Goal: Task Accomplishment & Management: Manage account settings

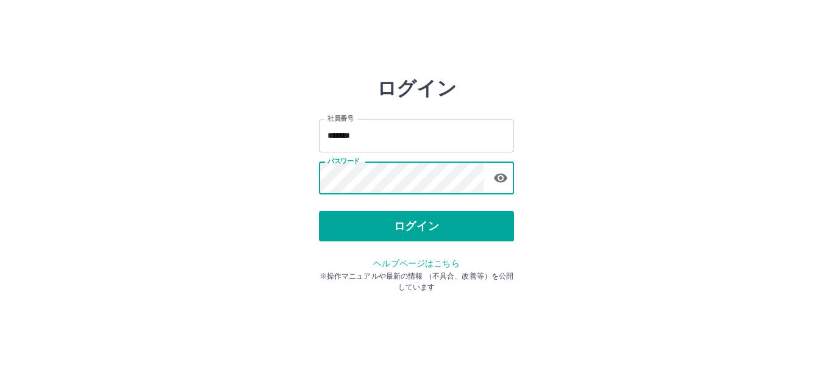
click at [505, 176] on icon "button" at bounding box center [500, 178] width 13 height 9
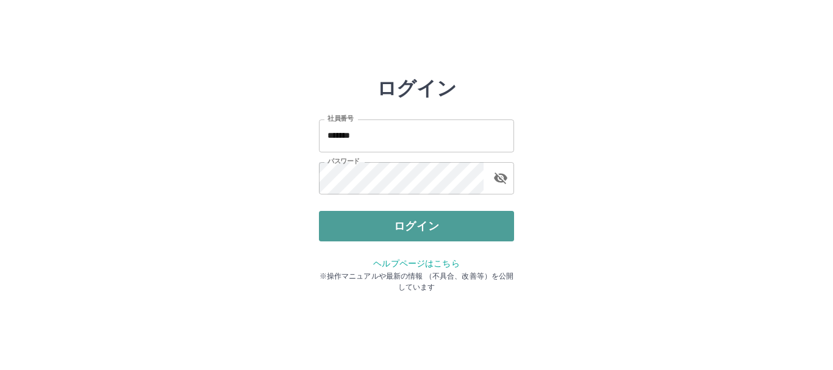
click at [400, 226] on button "ログイン" at bounding box center [416, 226] width 195 height 31
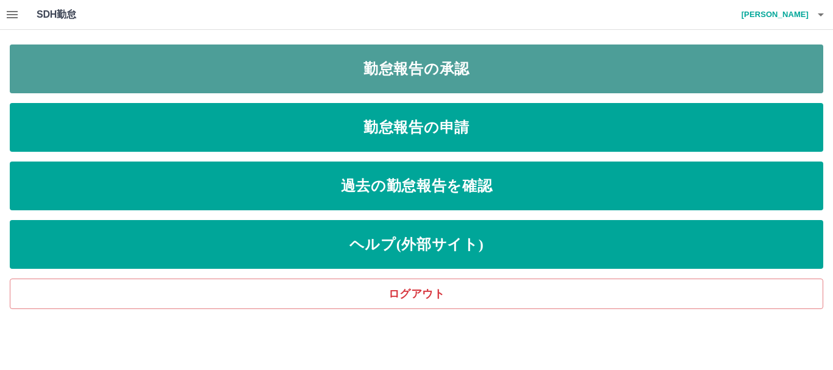
click at [458, 72] on link "勤怠報告の承認" at bounding box center [417, 69] width 814 height 49
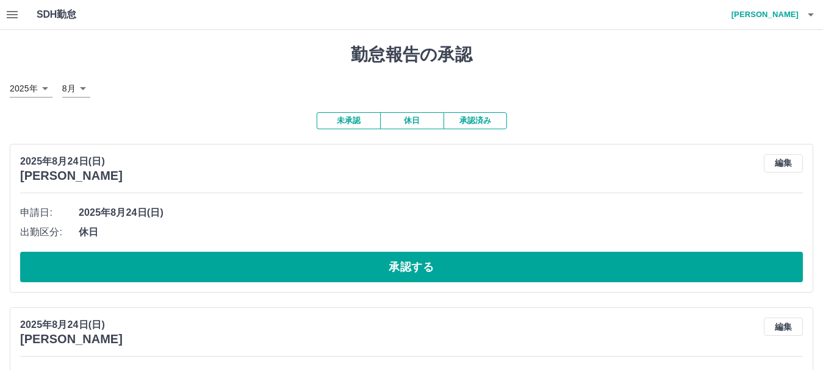
click at [18, 20] on icon "button" at bounding box center [12, 14] width 15 height 15
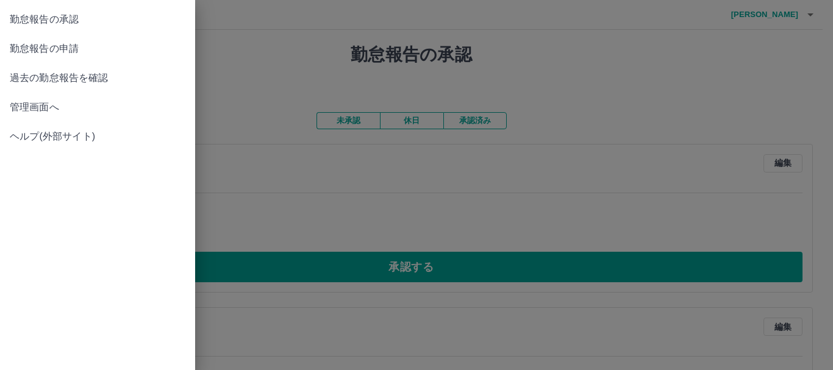
click at [24, 48] on span "勤怠報告の申請" at bounding box center [98, 48] width 176 height 15
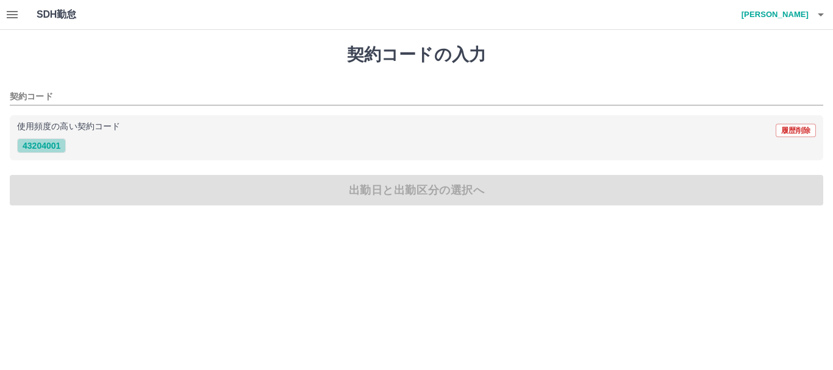
click at [60, 148] on button "43204001" at bounding box center [41, 145] width 49 height 15
type input "********"
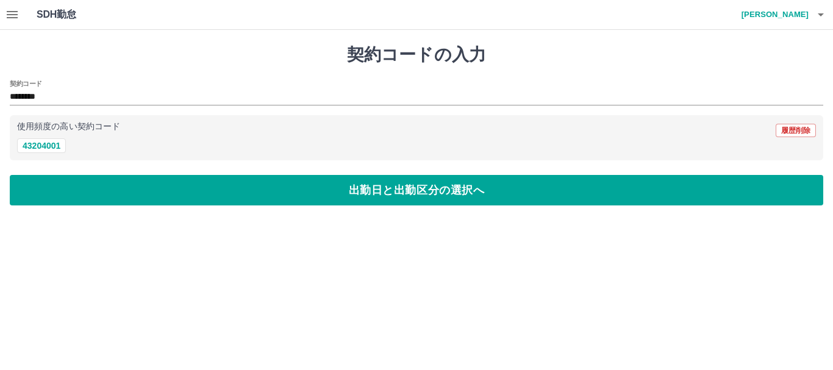
click at [403, 208] on div "契約コードの入力 契約コード ******** 使用頻度の高い契約コード 履歴削除 43204001 出勤日と出勤区分の選択へ" at bounding box center [416, 125] width 833 height 190
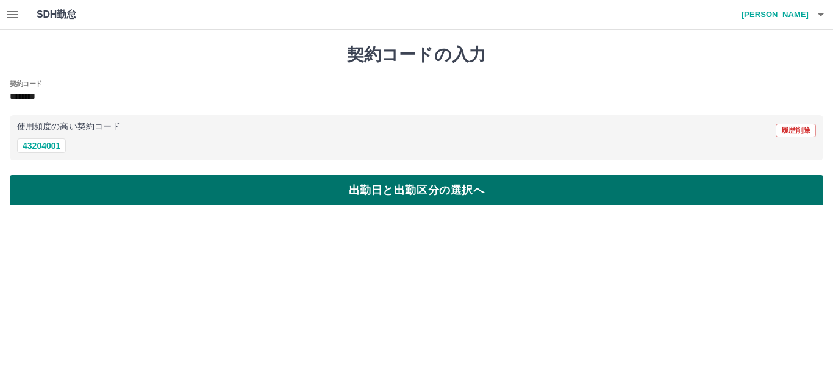
click at [409, 198] on button "出勤日と出勤区分の選択へ" at bounding box center [417, 190] width 814 height 31
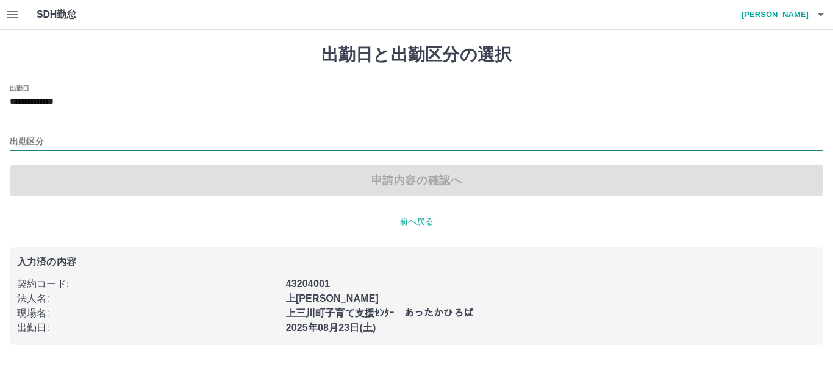
click at [28, 138] on input "出勤区分" at bounding box center [417, 142] width 814 height 15
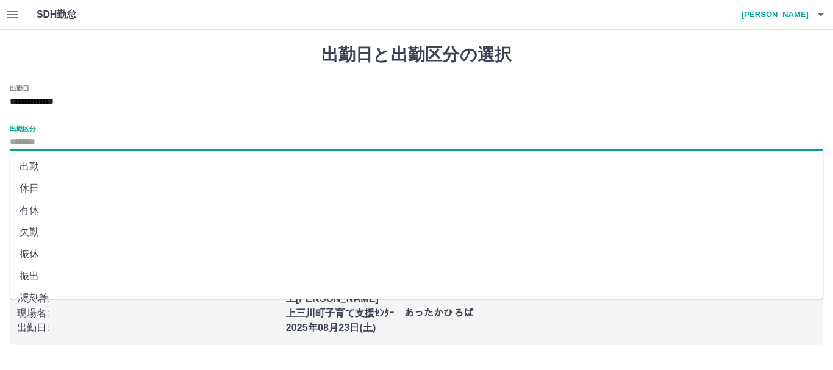
click at [37, 162] on li "出勤" at bounding box center [417, 167] width 814 height 22
type input "**"
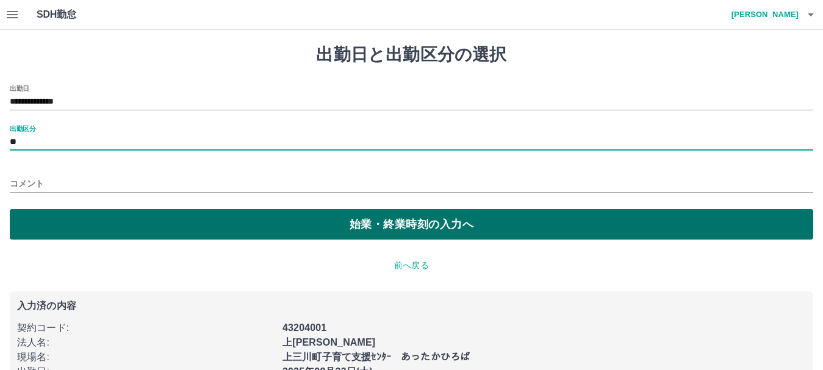
click at [433, 225] on button "始業・終業時刻の入力へ" at bounding box center [412, 224] width 804 height 31
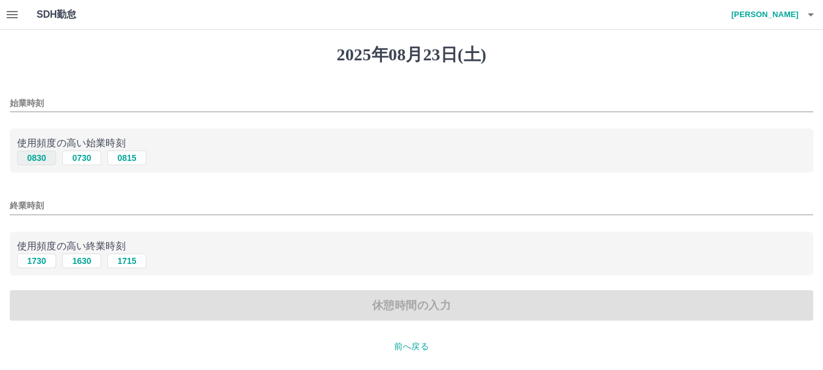
click at [37, 161] on button "0830" at bounding box center [36, 158] width 39 height 15
type input "****"
click at [46, 256] on button "1730" at bounding box center [36, 261] width 39 height 15
type input "****"
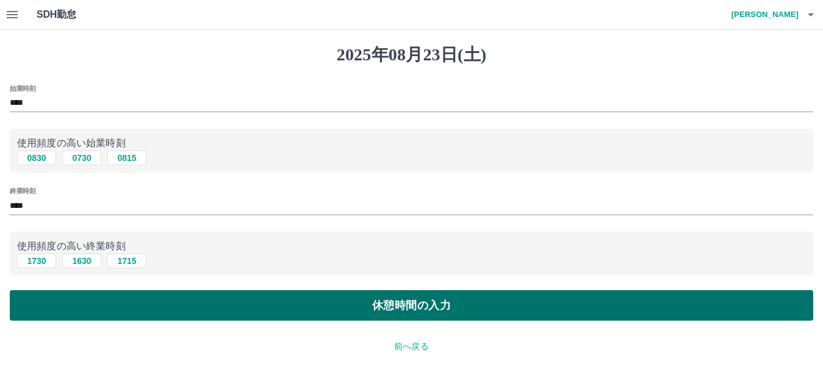
click at [381, 301] on button "休憩時間の入力" at bounding box center [412, 305] width 804 height 31
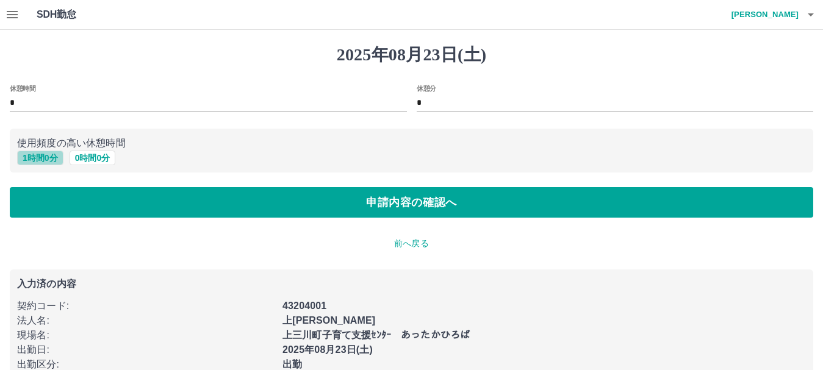
click at [49, 162] on button "1 時間 0 分" at bounding box center [40, 158] width 46 height 15
type input "*"
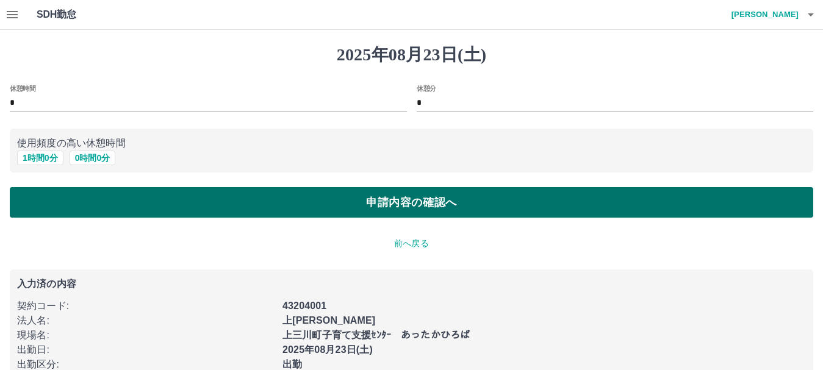
click at [495, 214] on button "申請内容の確認へ" at bounding box center [412, 202] width 804 height 31
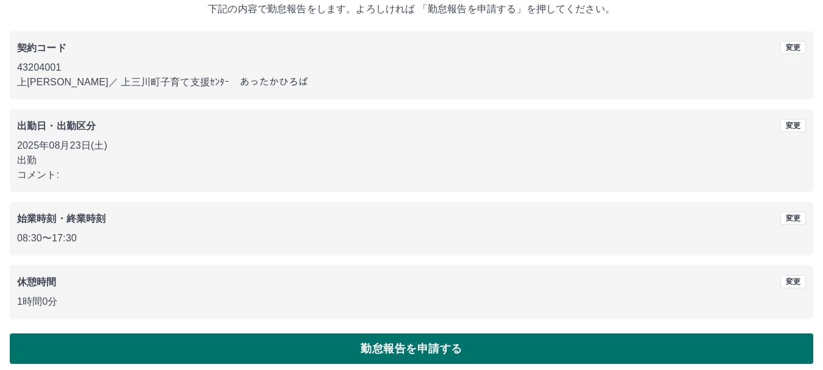
scroll to position [87, 0]
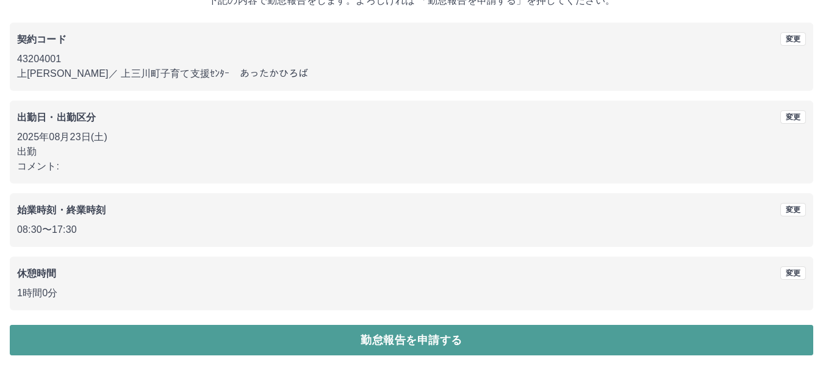
click at [448, 339] on button "勤怠報告を申請する" at bounding box center [412, 340] width 804 height 31
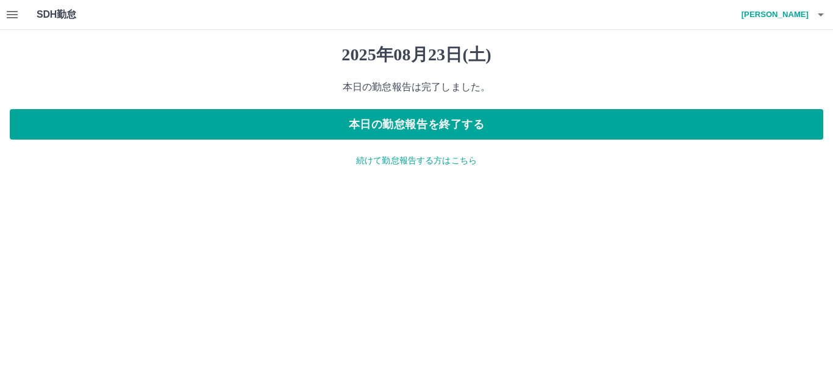
click at [410, 164] on p "続けて勤怠報告する方はこちら" at bounding box center [417, 160] width 814 height 13
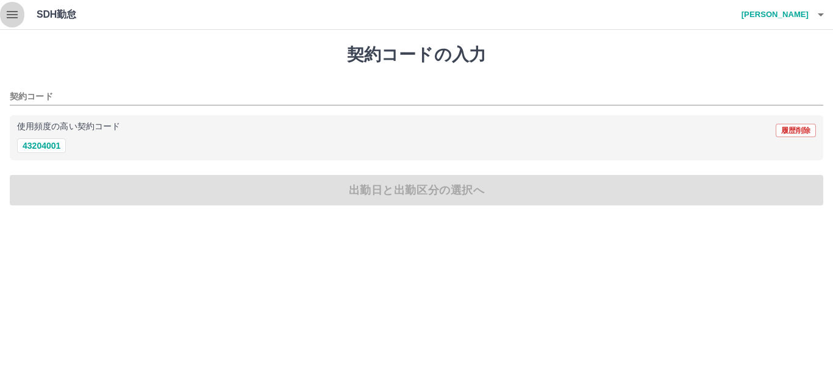
click at [14, 13] on icon "button" at bounding box center [12, 14] width 15 height 15
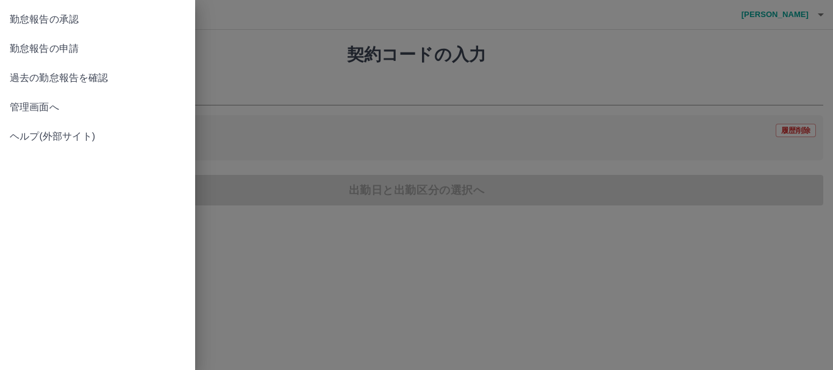
click at [12, 16] on span "勤怠報告の承認" at bounding box center [98, 19] width 176 height 15
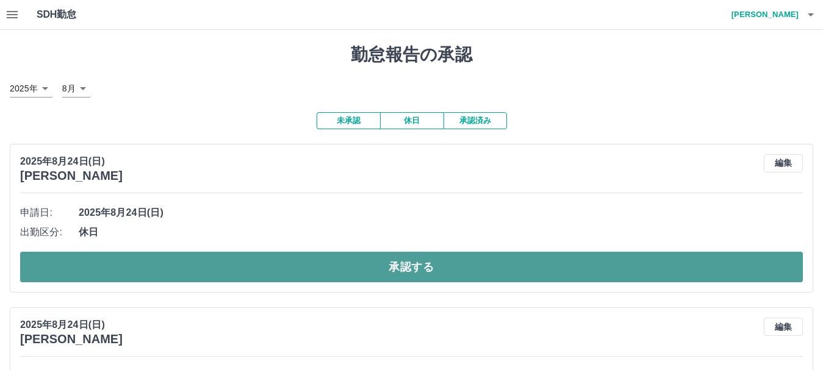
click at [346, 260] on button "承認する" at bounding box center [411, 267] width 783 height 31
click at [362, 266] on button "承認する" at bounding box center [411, 267] width 783 height 31
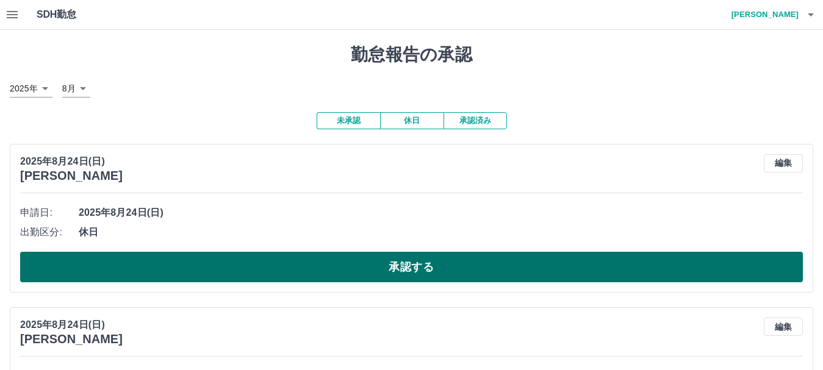
click at [337, 272] on button "承認する" at bounding box center [411, 267] width 783 height 31
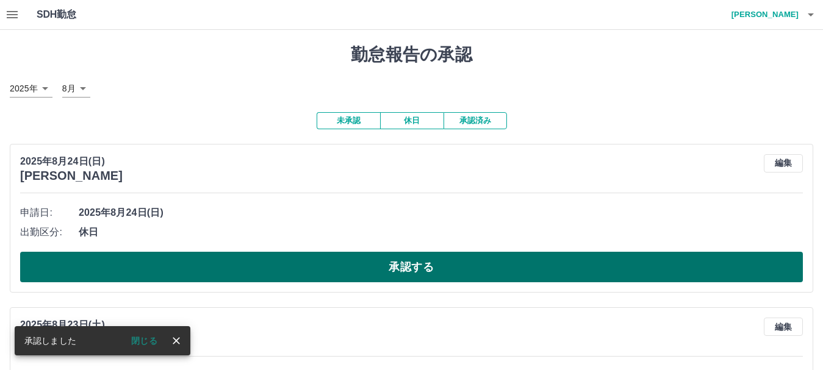
click at [342, 270] on button "承認する" at bounding box center [411, 267] width 783 height 31
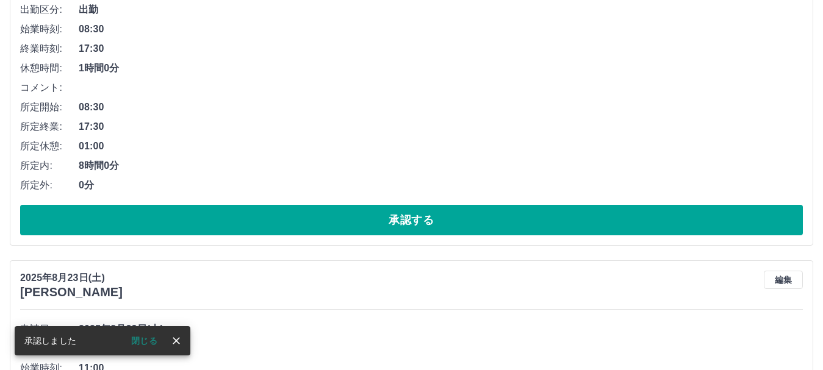
scroll to position [244, 0]
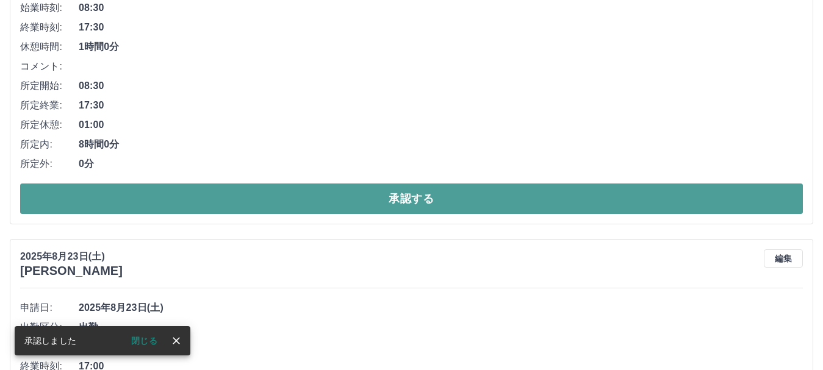
click at [525, 209] on button "承認する" at bounding box center [411, 199] width 783 height 31
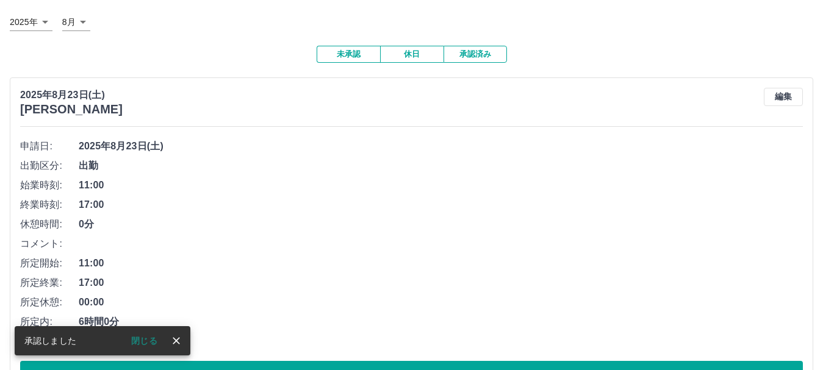
scroll to position [183, 0]
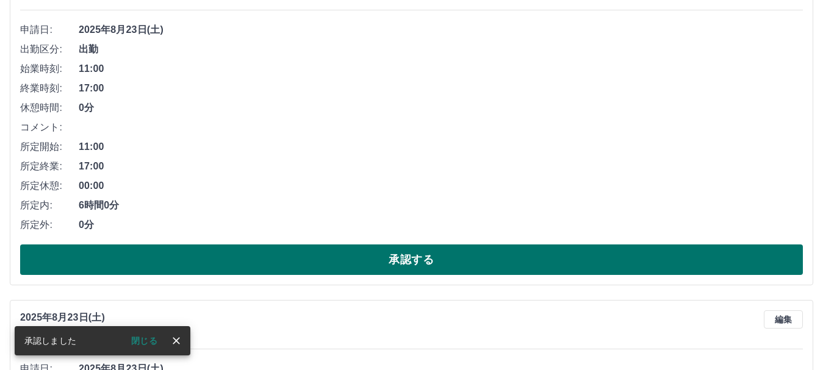
click at [495, 254] on button "承認する" at bounding box center [411, 260] width 783 height 31
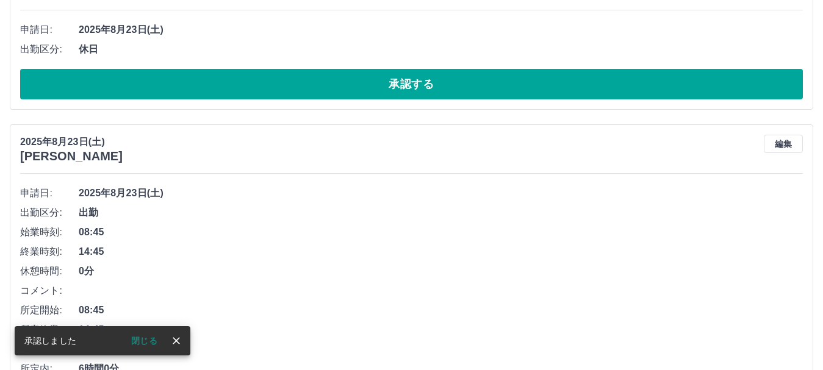
scroll to position [0, 0]
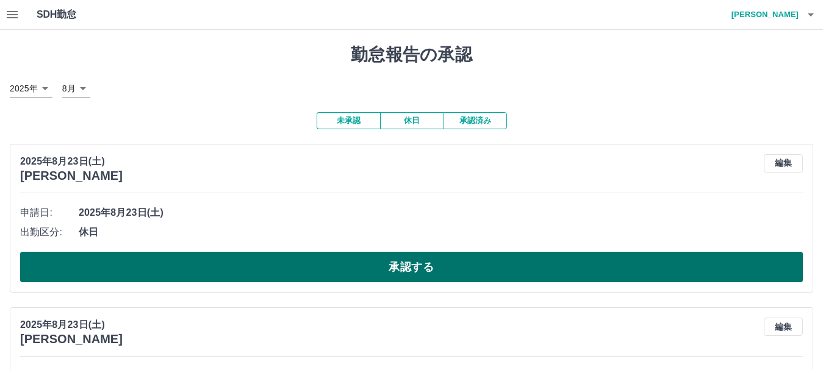
click at [482, 260] on button "承認する" at bounding box center [411, 267] width 783 height 31
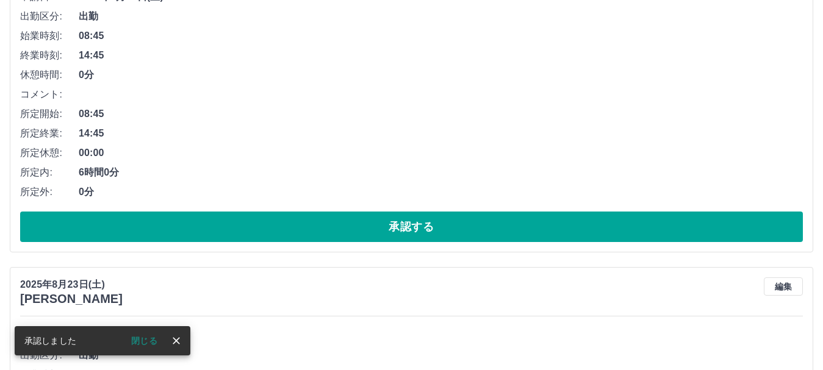
scroll to position [244, 0]
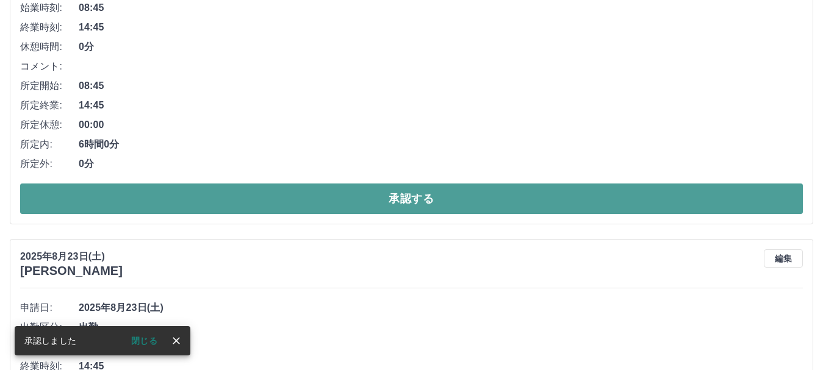
click at [430, 198] on button "承認する" at bounding box center [411, 199] width 783 height 31
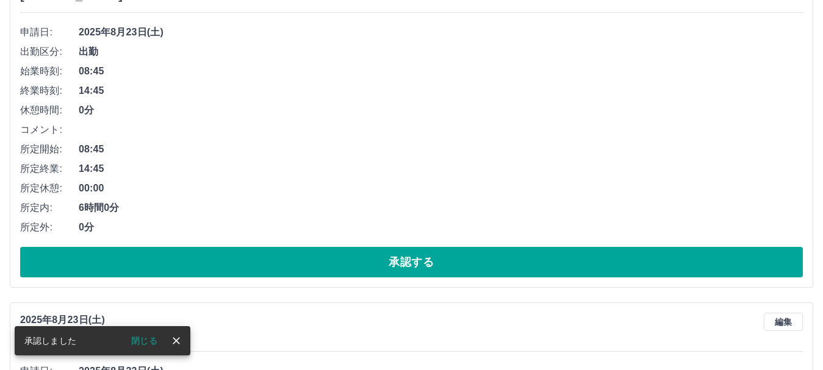
scroll to position [183, 0]
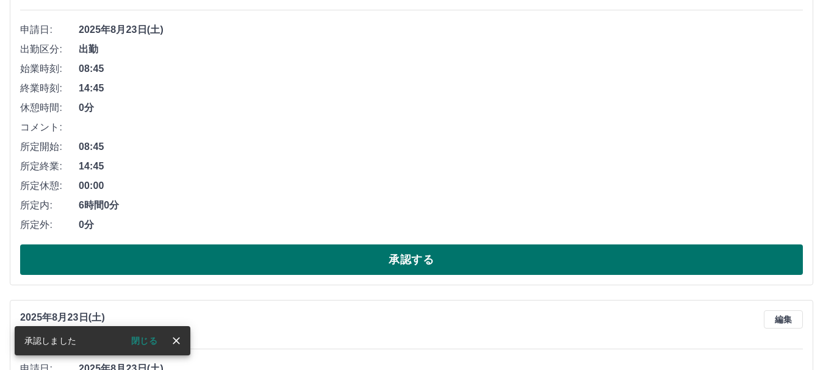
click at [433, 269] on button "承認する" at bounding box center [411, 260] width 783 height 31
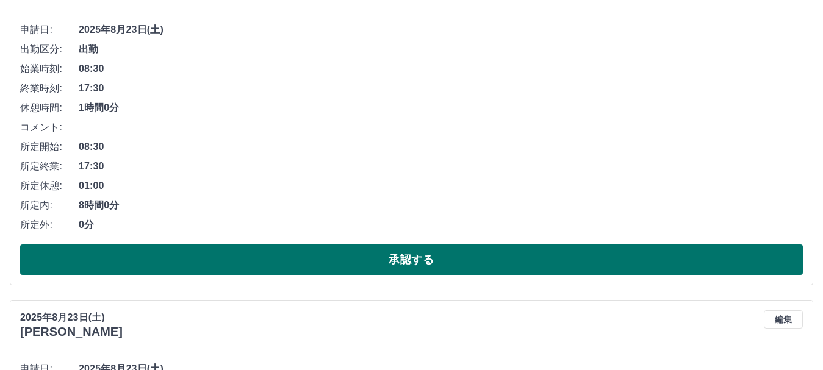
click at [433, 254] on button "承認する" at bounding box center [411, 260] width 783 height 31
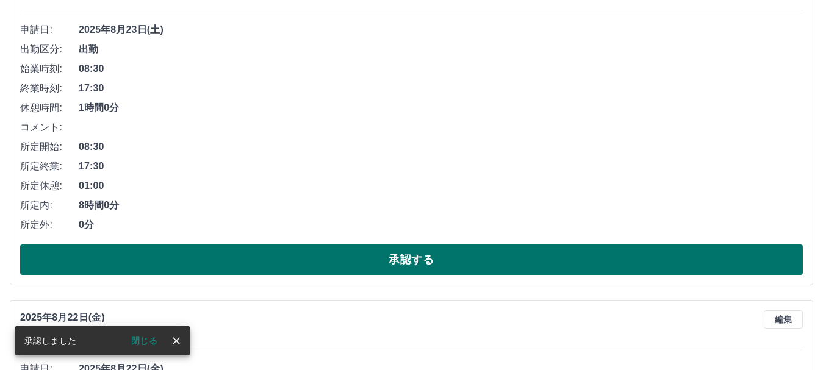
click at [434, 258] on button "承認する" at bounding box center [411, 260] width 783 height 31
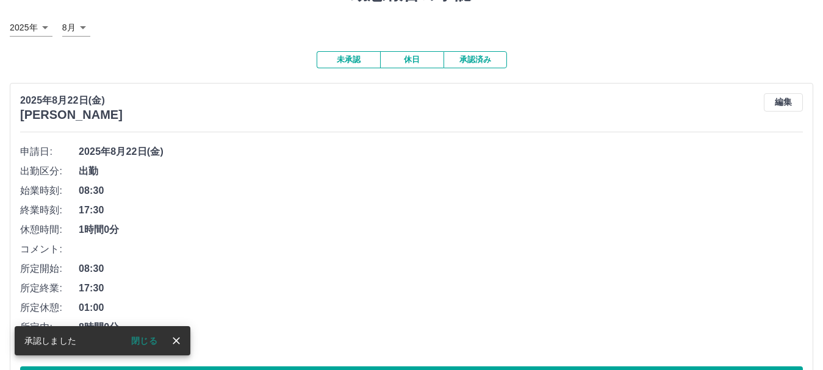
scroll to position [122, 0]
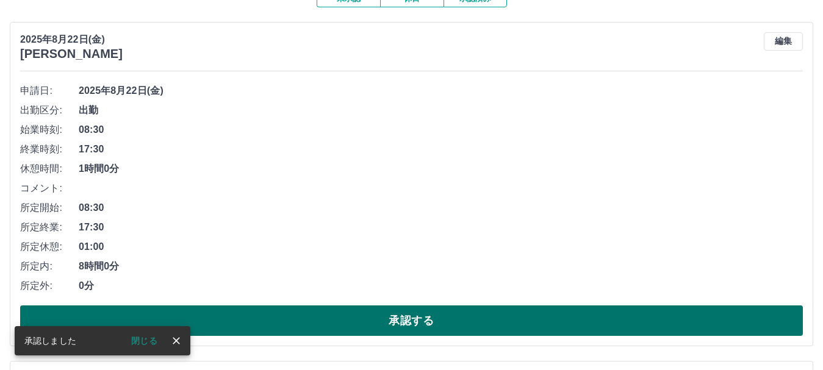
click at [430, 318] on button "承認する" at bounding box center [411, 321] width 783 height 31
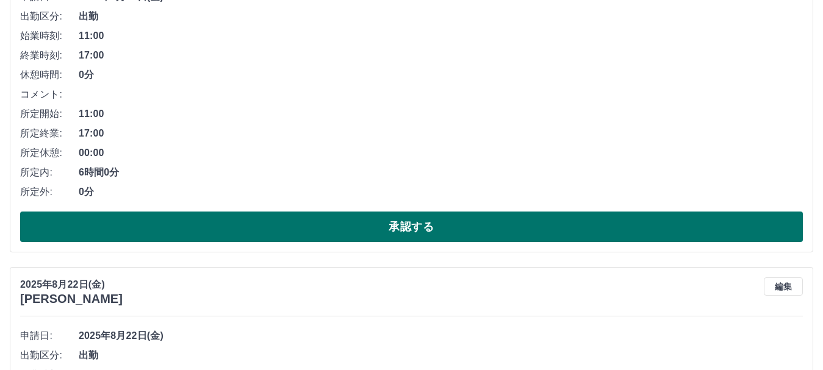
scroll to position [244, 0]
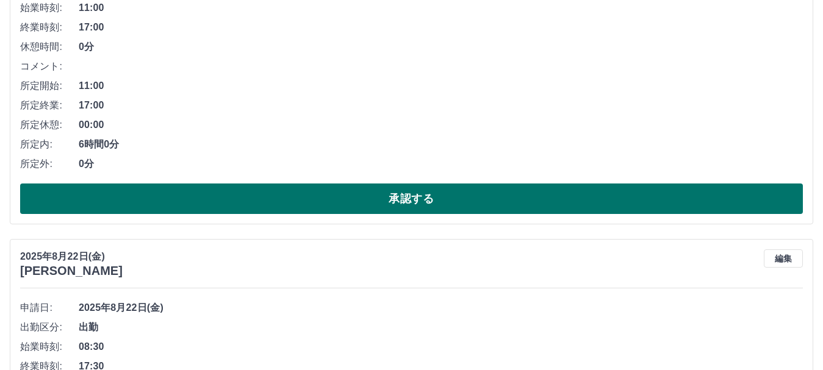
click at [443, 201] on button "承認する" at bounding box center [411, 199] width 783 height 31
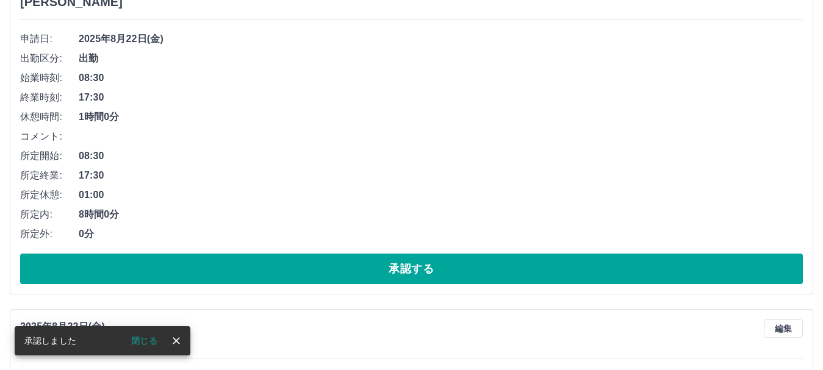
scroll to position [183, 0]
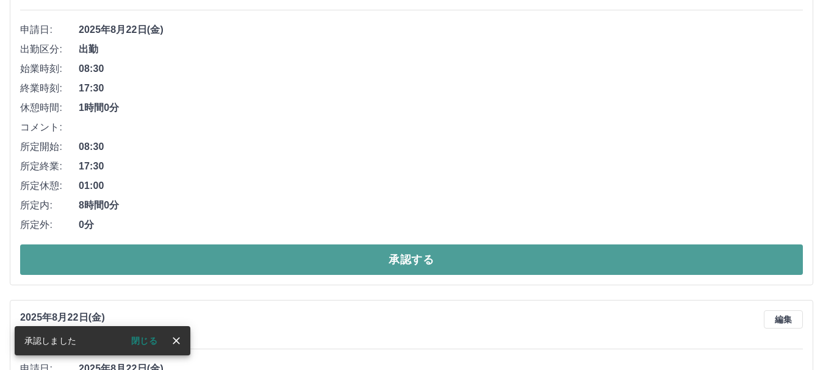
click at [462, 264] on button "承認する" at bounding box center [411, 260] width 783 height 31
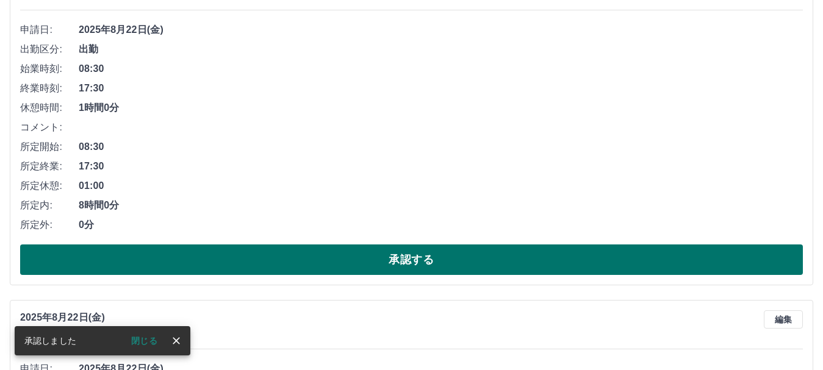
click at [461, 261] on button "承認する" at bounding box center [411, 260] width 783 height 31
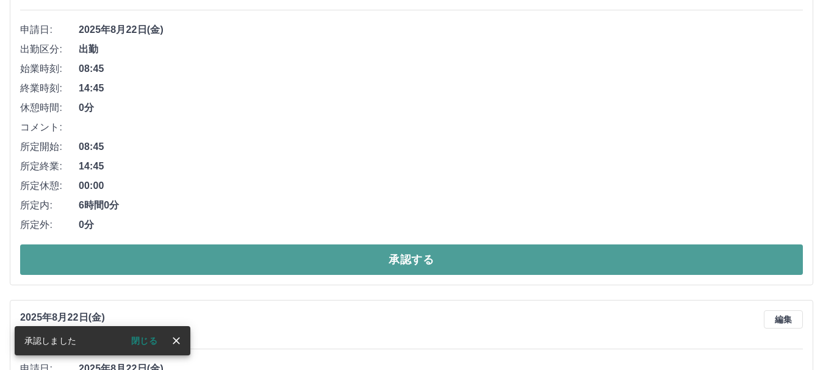
click at [462, 258] on button "承認する" at bounding box center [411, 260] width 783 height 31
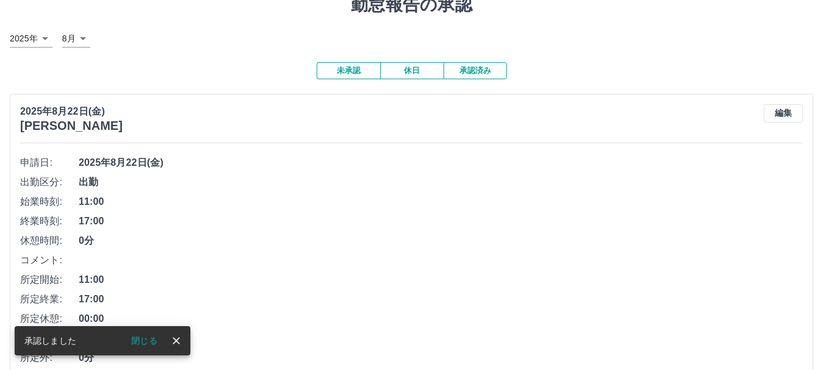
scroll to position [114, 0]
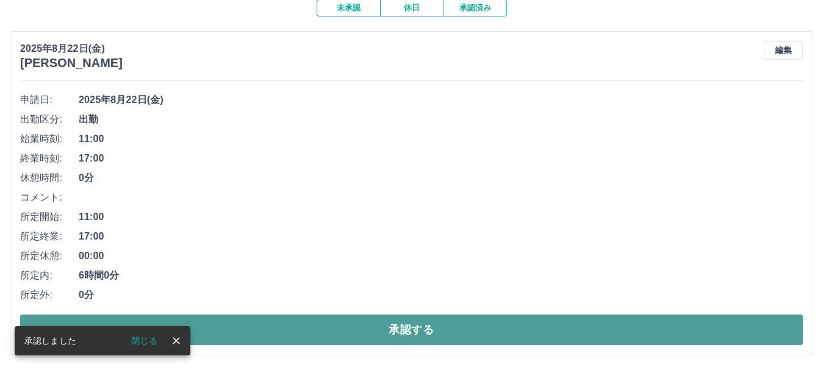
click at [451, 319] on button "承認する" at bounding box center [411, 330] width 783 height 31
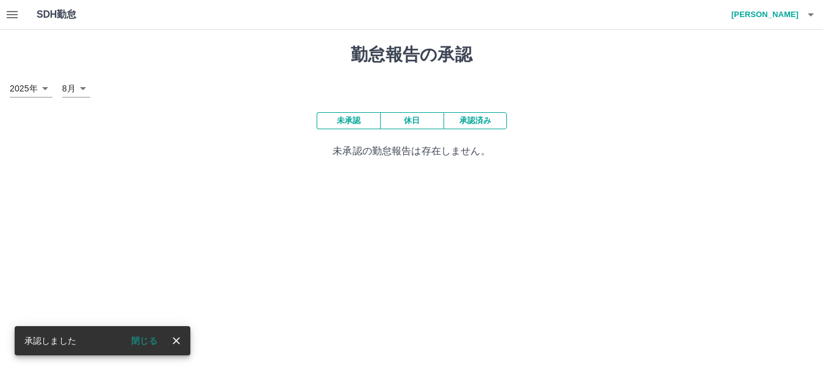
scroll to position [0, 0]
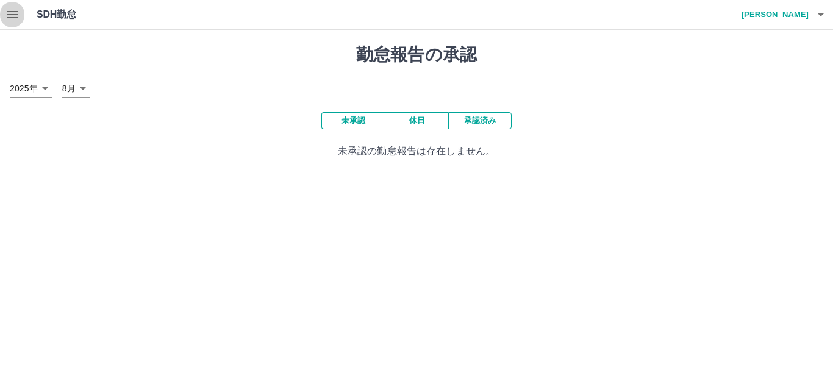
click at [6, 10] on icon "button" at bounding box center [12, 14] width 15 height 15
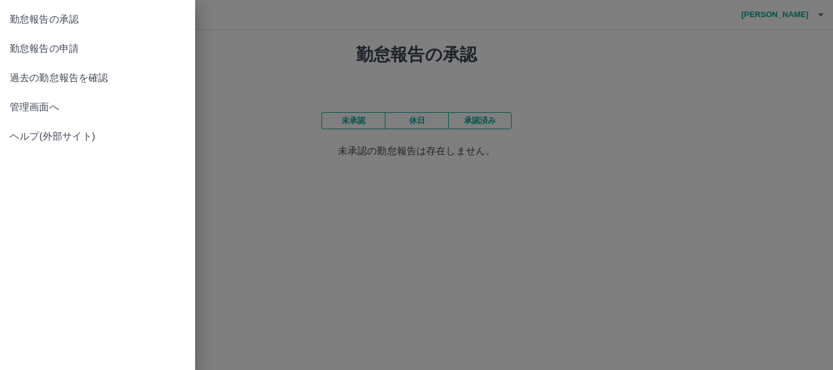
click at [7, 97] on link "管理画面へ" at bounding box center [97, 107] width 195 height 29
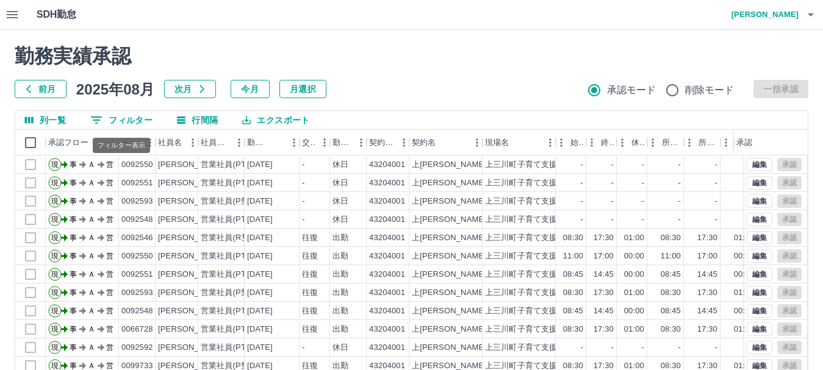
click at [124, 120] on button "0 フィルター" at bounding box center [122, 120] width 82 height 18
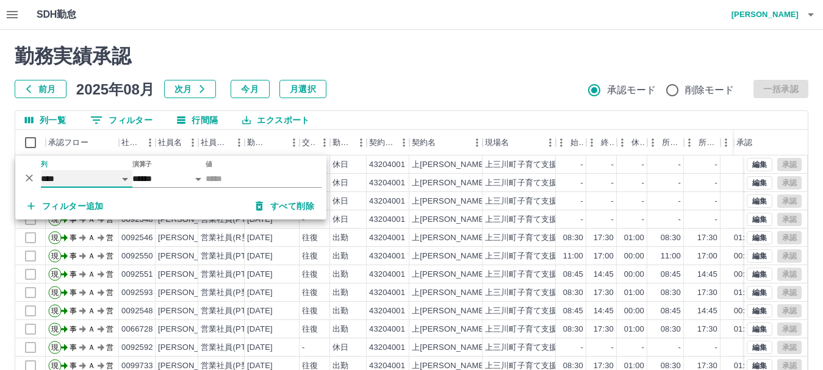
click at [129, 178] on select "**** *** **** *** *** **** ***** *** *** ** ** ** **** **** **** ** ** *** ****…" at bounding box center [87, 179] width 92 height 18
click at [41, 170] on select "**** *** **** *** *** **** ***** *** *** ** ** ** **** **** **** ** ** *** ****…" at bounding box center [87, 179] width 92 height 18
select select "**********"
select select "*****"
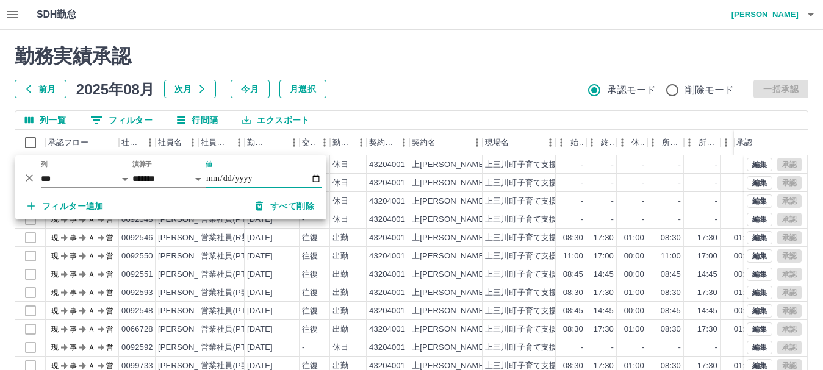
click at [314, 179] on input "値" at bounding box center [264, 179] width 116 height 18
type input "**********"
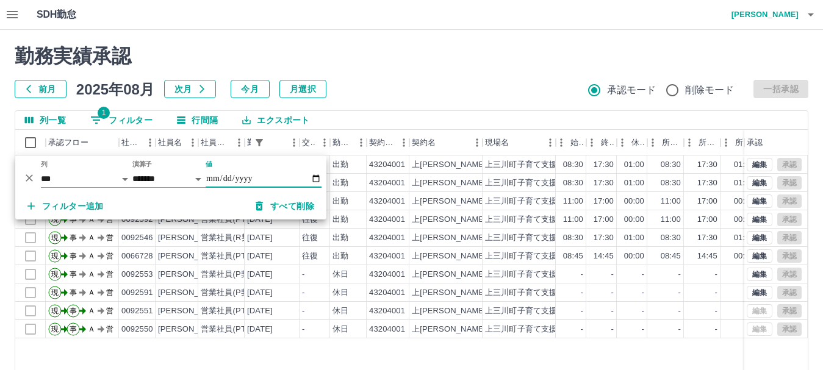
click at [450, 63] on h2 "勤務実績承認" at bounding box center [412, 56] width 794 height 23
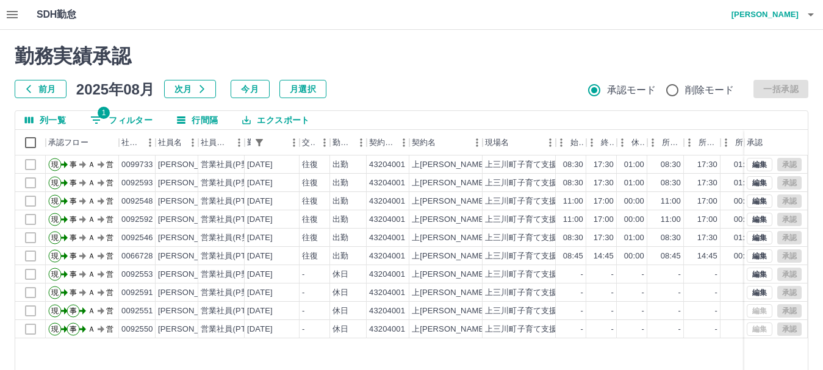
click at [123, 119] on button "1 フィルター" at bounding box center [122, 120] width 82 height 18
select select "**********"
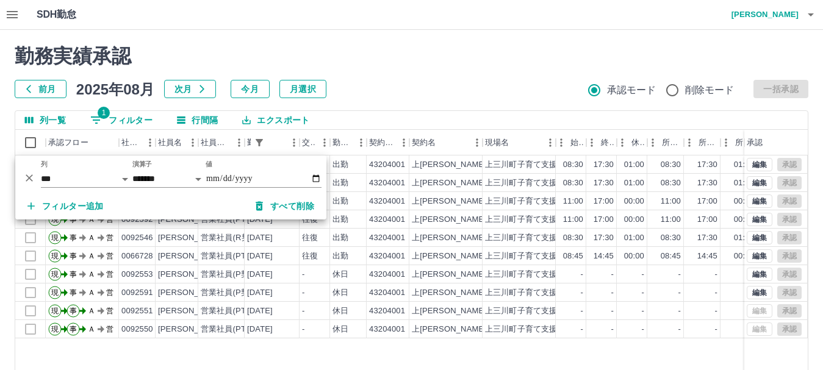
drag, startPoint x: 56, startPoint y: 191, endPoint x: 345, endPoint y: 95, distance: 304.3
click at [388, 73] on div "勤務実績承認 前月 [DATE] 次月 今月 月選択 承認モード 削除モード 一括承認" at bounding box center [412, 72] width 794 height 54
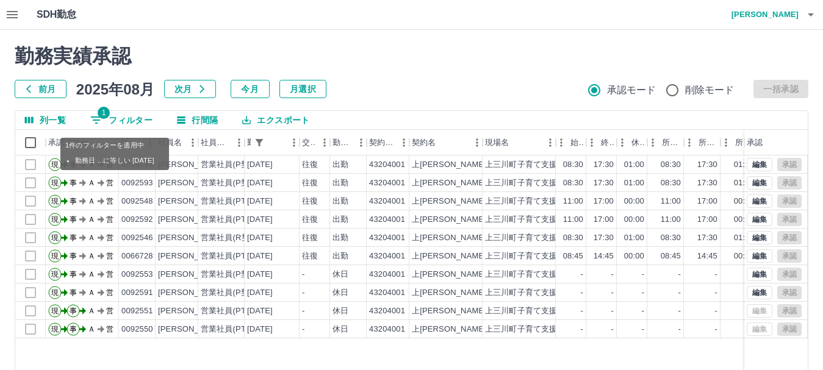
click at [143, 117] on button "1 フィルター" at bounding box center [122, 120] width 82 height 18
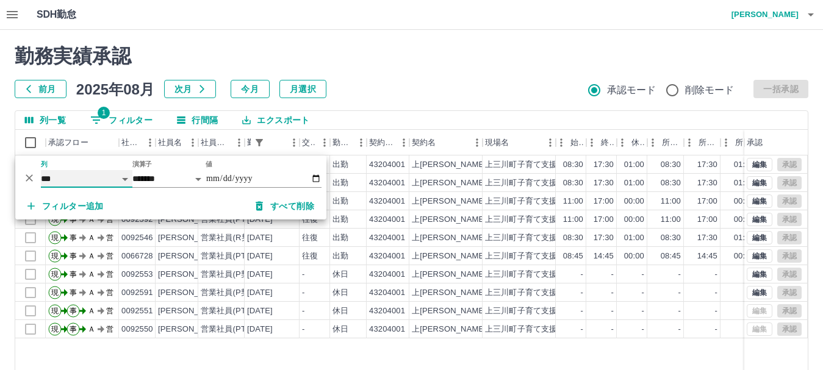
click at [120, 173] on select "**** *** **** *** *** **** ***** *** *** ** ** ** **** **** **** ** ** *** ****…" at bounding box center [87, 179] width 92 height 18
click at [41, 170] on select "**** *** **** *** *** **** ***** *** *** ** ** ** **** **** **** ** ** *** ****…" at bounding box center [87, 179] width 92 height 18
select select "**********"
select select "********"
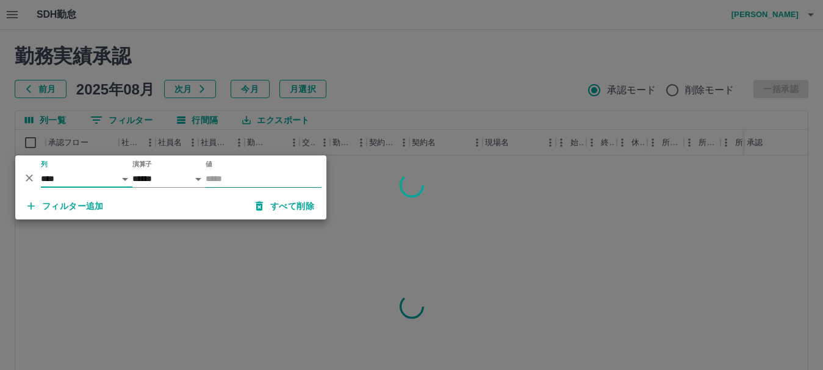
click at [223, 176] on input "値" at bounding box center [264, 179] width 116 height 18
type input "*******"
click at [523, 240] on div at bounding box center [411, 185] width 823 height 370
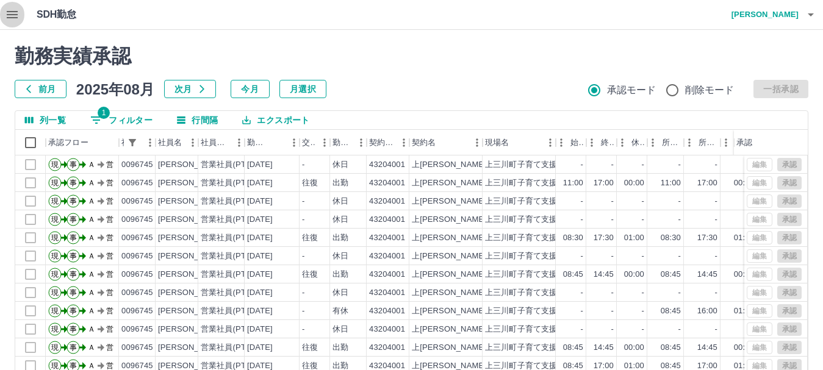
click at [12, 15] on icon "button" at bounding box center [12, 14] width 11 height 7
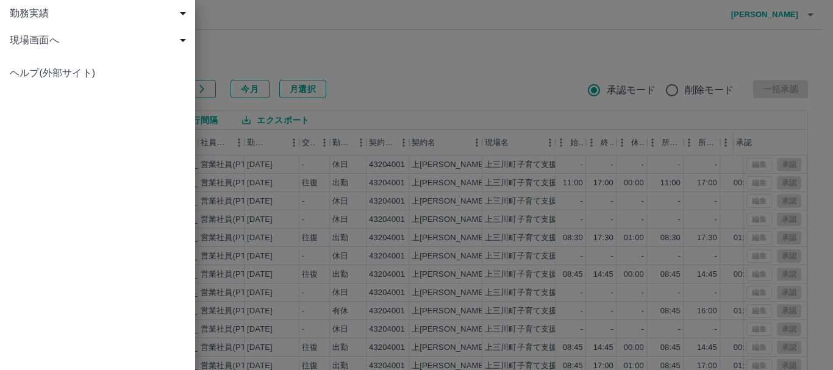
click at [13, 18] on span "勤務実績" at bounding box center [100, 13] width 181 height 15
click at [459, 58] on div at bounding box center [416, 185] width 833 height 370
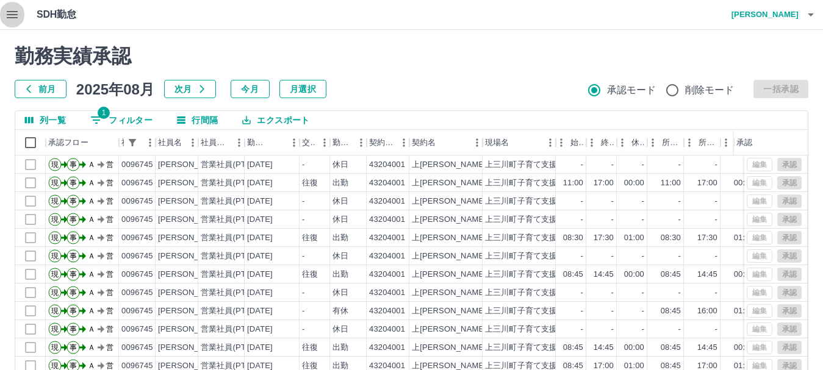
click at [12, 9] on icon "button" at bounding box center [12, 14] width 15 height 15
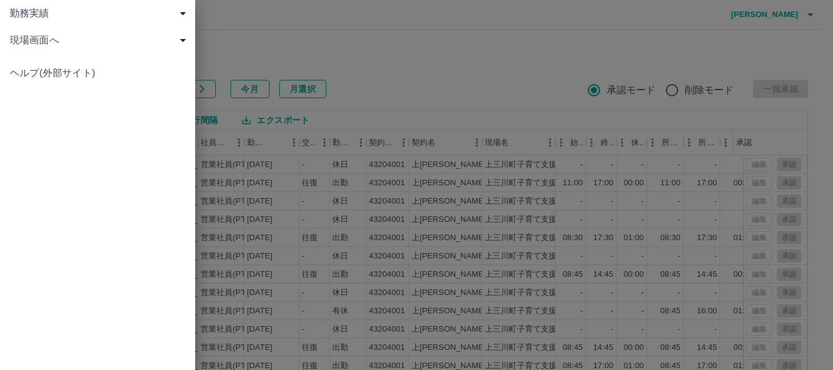
click at [38, 9] on span "勤務実績" at bounding box center [100, 13] width 181 height 15
click at [27, 11] on span "勤務実績" at bounding box center [100, 13] width 181 height 15
click at [31, 10] on span "勤務実績" at bounding box center [100, 13] width 181 height 15
click at [52, 95] on span "現場画面へ" at bounding box center [100, 94] width 181 height 15
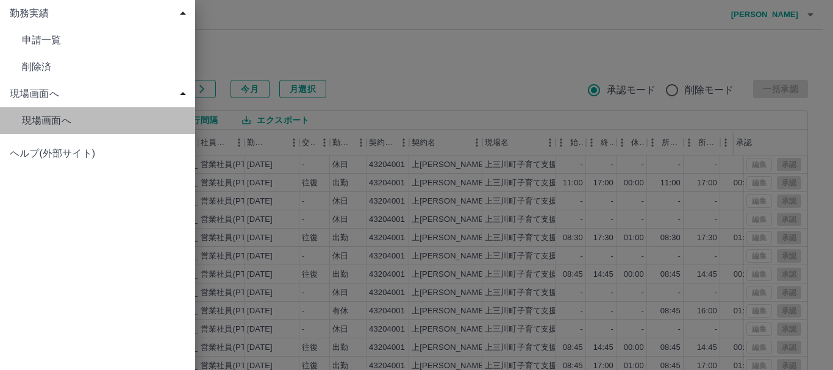
click at [66, 48] on span "現場画面へ" at bounding box center [104, 40] width 164 height 15
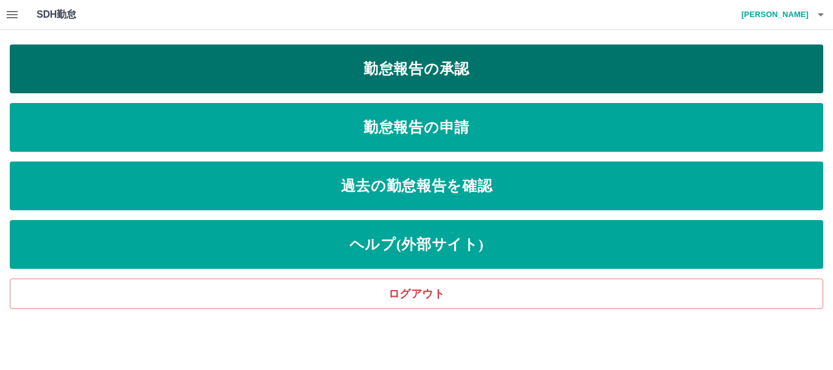
click at [587, 65] on link "勤怠報告の承認" at bounding box center [417, 69] width 814 height 49
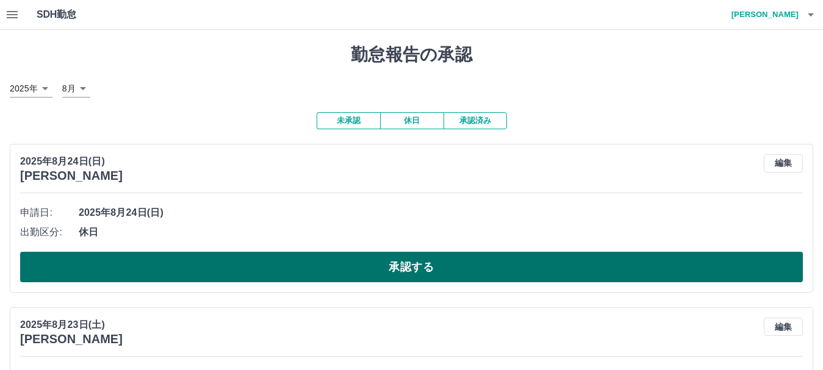
click at [216, 270] on button "承認する" at bounding box center [411, 267] width 783 height 31
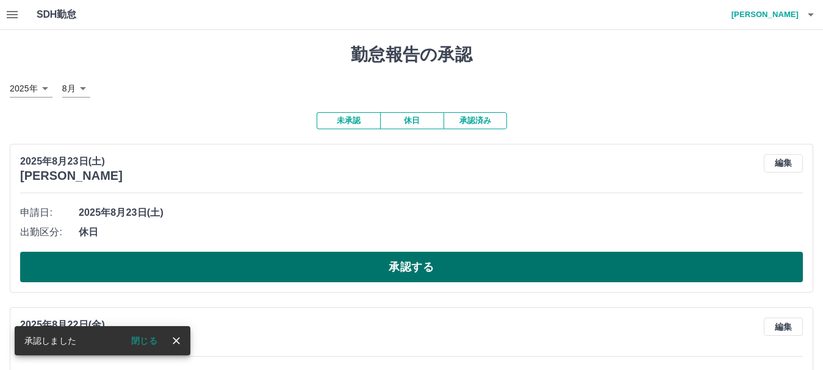
click at [220, 264] on button "承認する" at bounding box center [411, 267] width 783 height 31
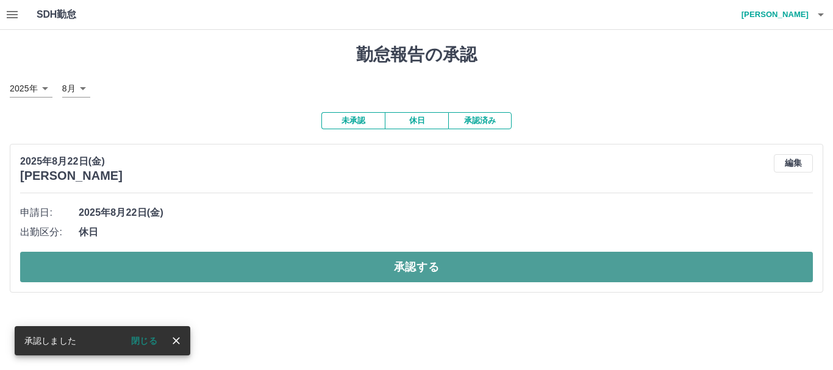
click at [209, 267] on button "承認する" at bounding box center [416, 267] width 793 height 31
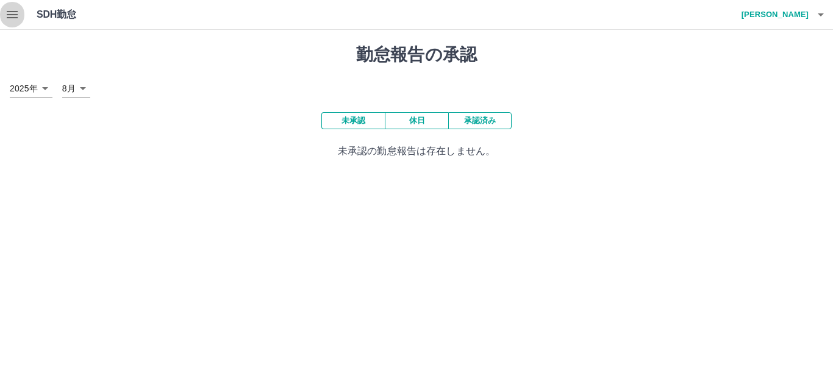
click at [13, 13] on icon "button" at bounding box center [12, 14] width 15 height 15
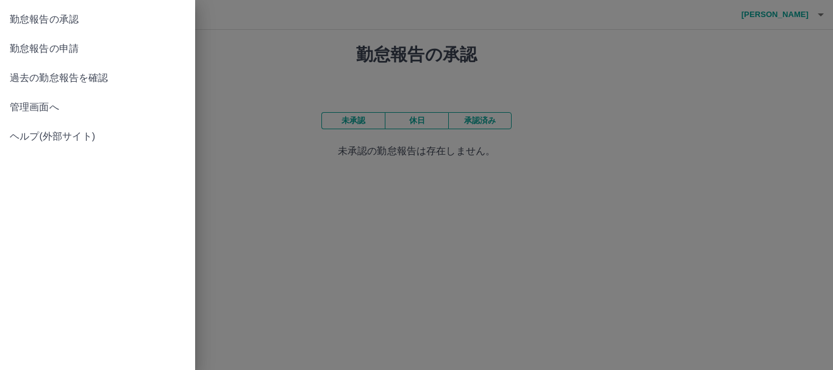
click at [41, 113] on span "管理画面へ" at bounding box center [98, 107] width 176 height 15
